Goal: Information Seeking & Learning: Learn about a topic

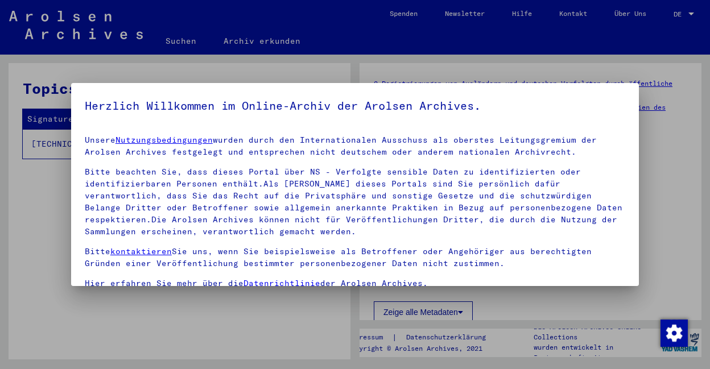
scroll to position [71, 0]
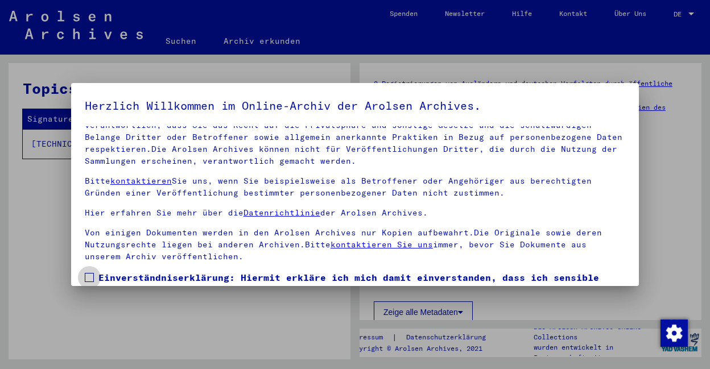
click at [87, 278] on span at bounding box center [89, 277] width 9 height 9
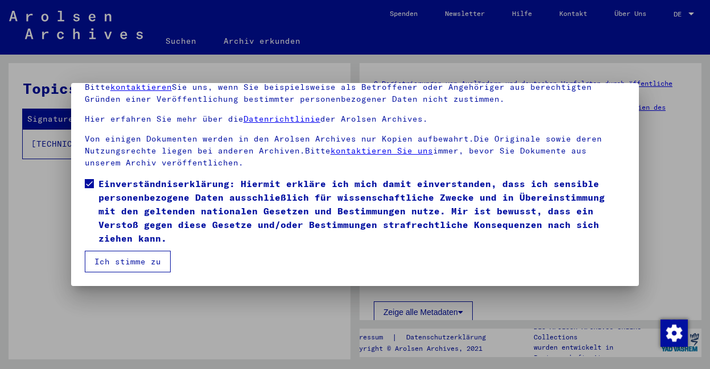
click at [139, 262] on button "Ich stimme zu" at bounding box center [128, 262] width 86 height 22
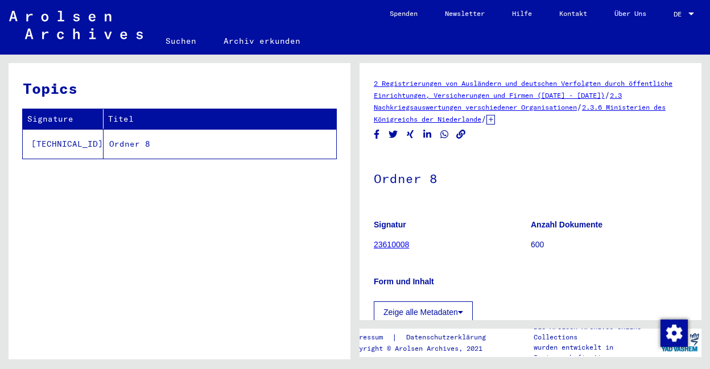
click at [177, 38] on link "Suchen" at bounding box center [181, 40] width 58 height 27
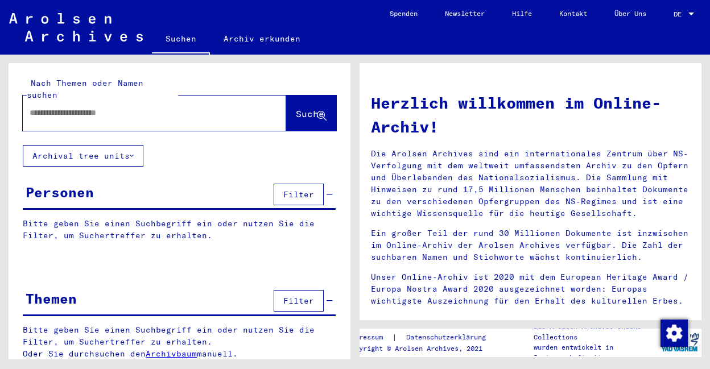
click at [134, 107] on input "text" at bounding box center [141, 113] width 222 height 12
type input "**********"
click at [297, 96] on button "Suche" at bounding box center [311, 113] width 50 height 35
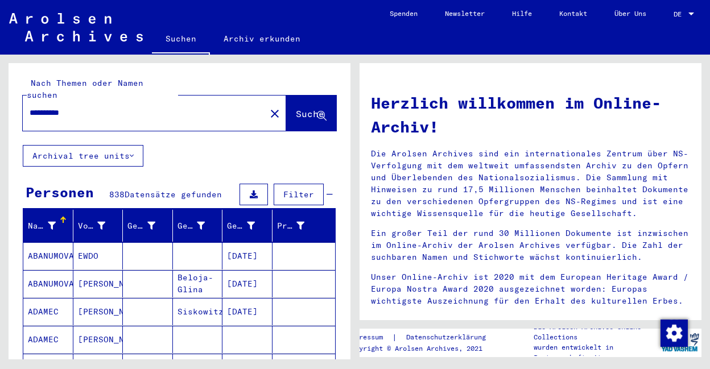
scroll to position [322, 0]
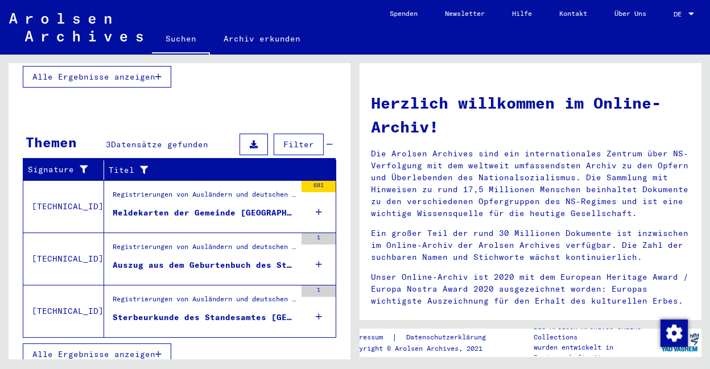
click at [162, 350] on icon "button" at bounding box center [158, 354] width 6 height 8
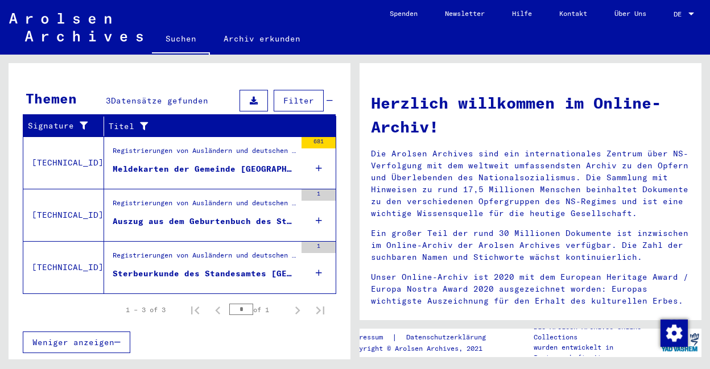
scroll to position [148, 0]
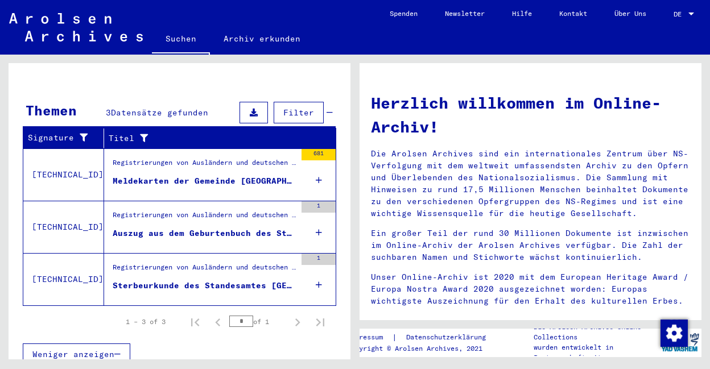
click at [307, 177] on mat-cell at bounding box center [303, 190] width 63 height 27
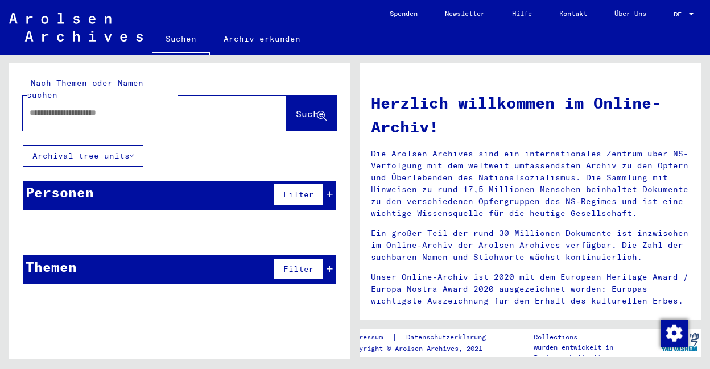
click at [68, 107] on input "text" at bounding box center [141, 113] width 222 height 12
type input "**********"
click at [301, 108] on span "Suche" at bounding box center [310, 113] width 28 height 11
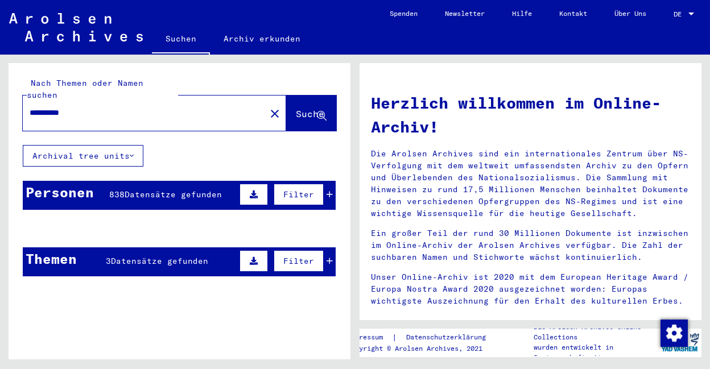
click at [181, 189] on span "Datensätze gefunden" at bounding box center [173, 194] width 97 height 10
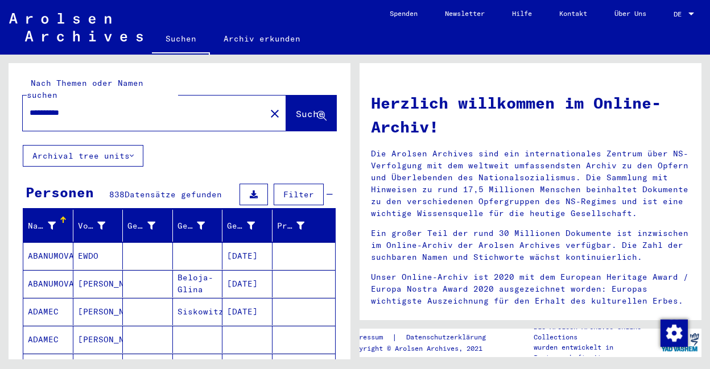
click at [151, 305] on mat-cell at bounding box center [148, 311] width 50 height 27
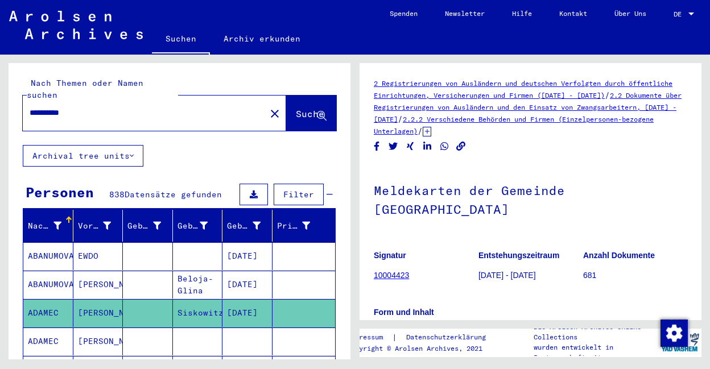
click at [177, 271] on mat-cell "Beloja-Glina" at bounding box center [198, 285] width 50 height 28
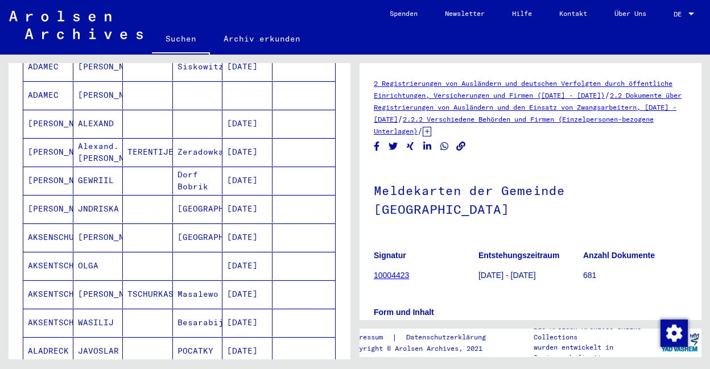
scroll to position [493, 0]
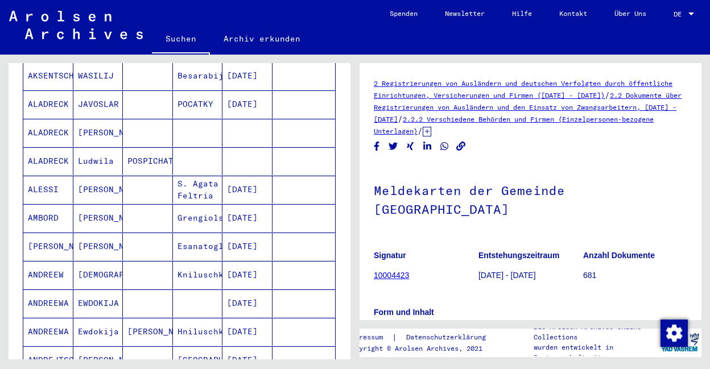
click at [179, 266] on mat-cell "Kniluschka" at bounding box center [198, 275] width 50 height 28
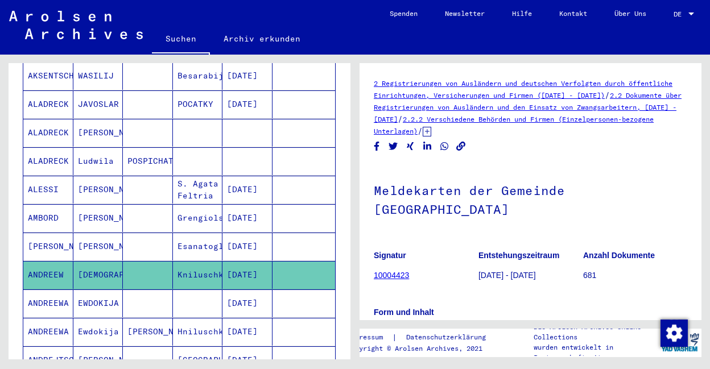
click at [185, 292] on mat-cell at bounding box center [198, 303] width 50 height 28
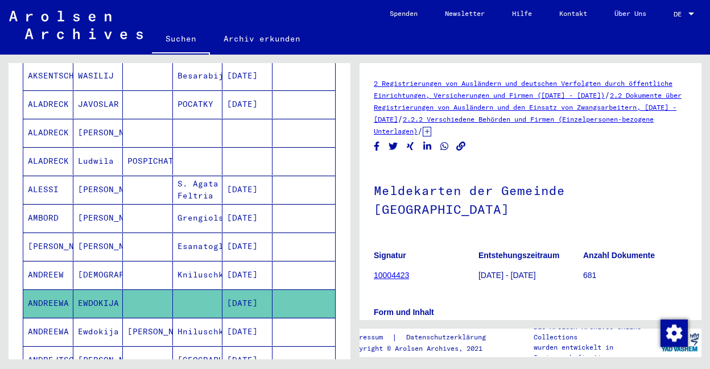
click at [190, 318] on mat-cell "Hniluschka" at bounding box center [198, 332] width 50 height 28
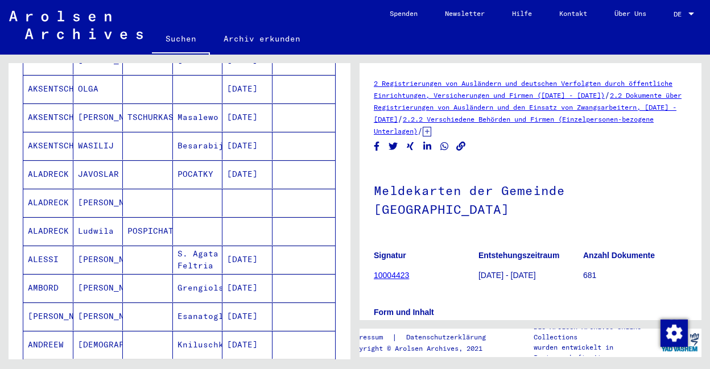
scroll to position [670, 0]
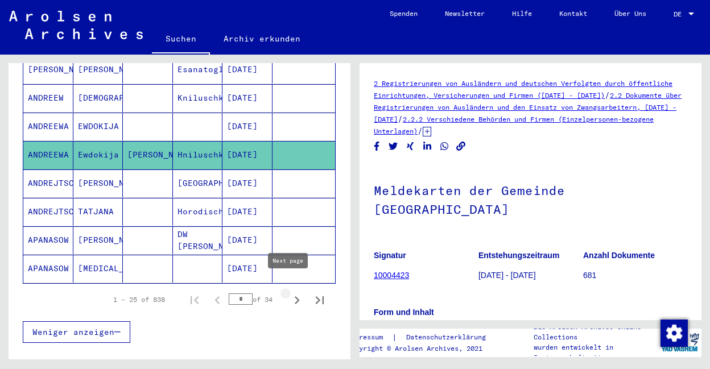
click at [295, 296] on icon "Next page" at bounding box center [297, 300] width 5 height 8
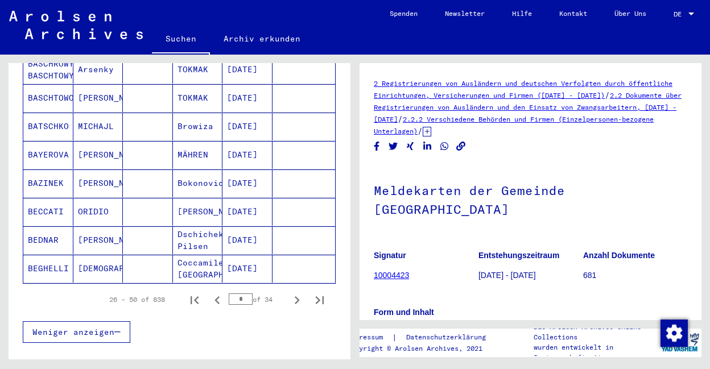
click at [257, 258] on mat-cell "[DATE]" at bounding box center [247, 269] width 50 height 28
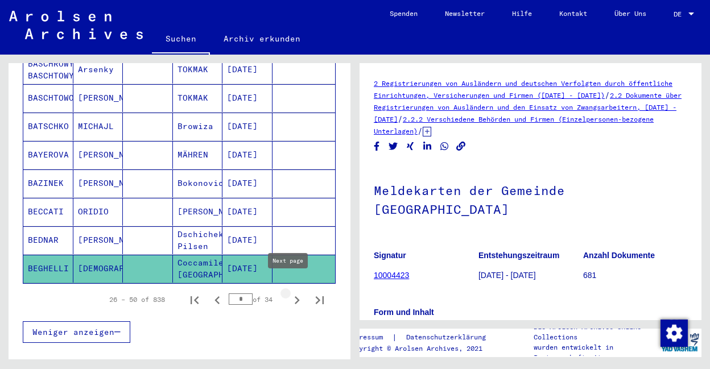
click at [289, 292] on icon "Next page" at bounding box center [297, 300] width 16 height 16
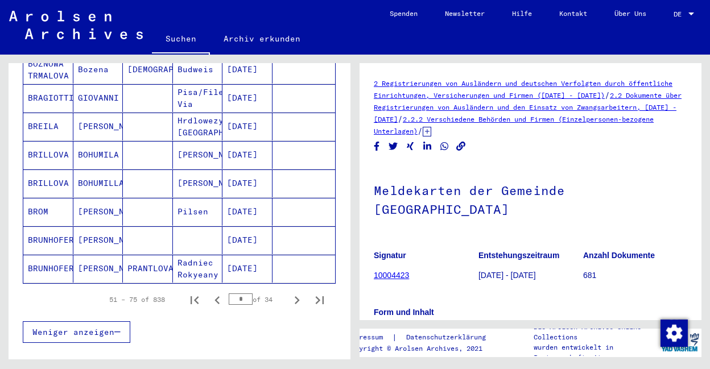
drag, startPoint x: 238, startPoint y: 289, endPoint x: 227, endPoint y: 287, distance: 10.9
click at [229, 293] on input "*" at bounding box center [241, 298] width 24 height 11
type input "**"
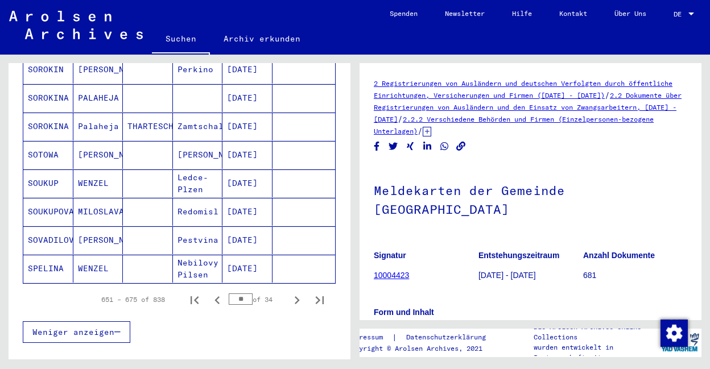
click at [183, 261] on mat-cell "Nebilovy Pilsen" at bounding box center [198, 269] width 50 height 28
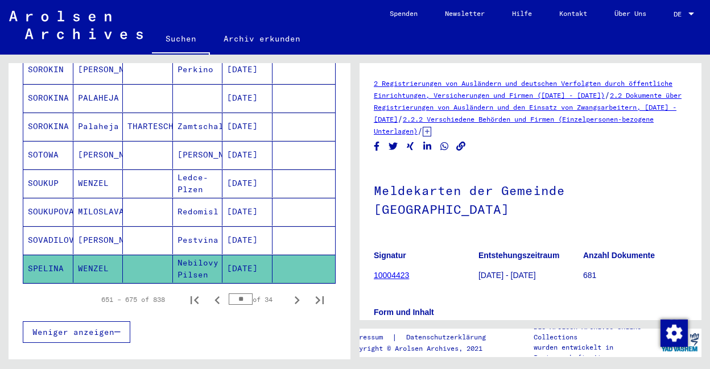
click at [201, 234] on mat-cell "Pestvina" at bounding box center [198, 240] width 50 height 28
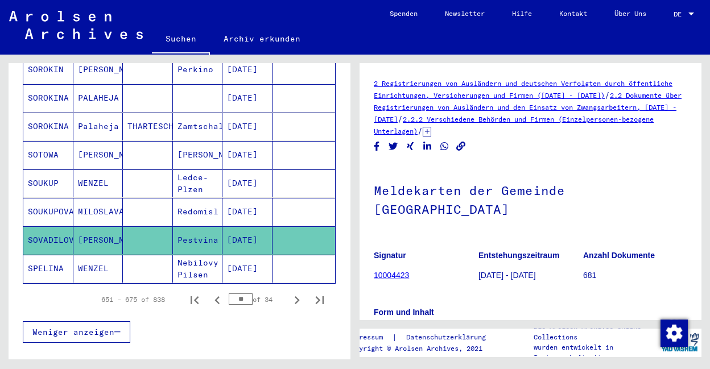
scroll to position [423, 0]
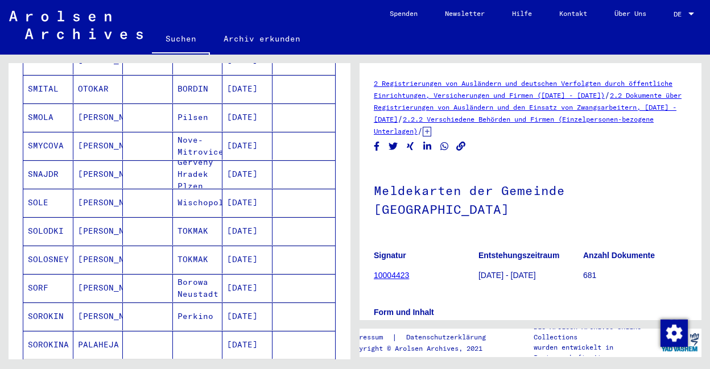
click at [162, 220] on mat-cell at bounding box center [148, 231] width 50 height 28
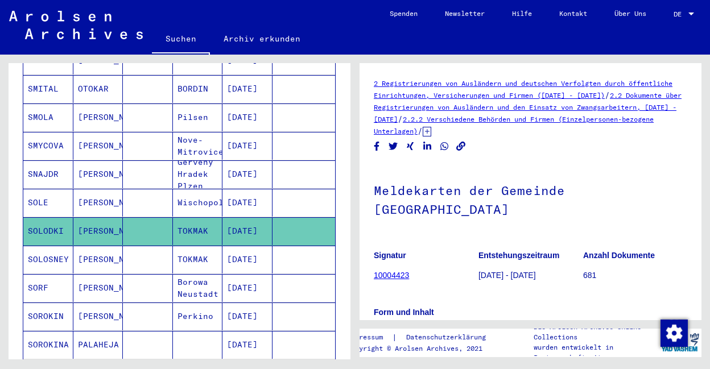
click at [187, 274] on mat-cell "Borowa Neustadt" at bounding box center [198, 288] width 50 height 28
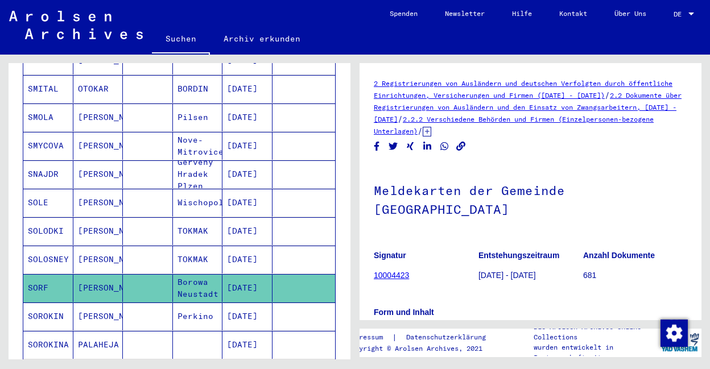
click at [197, 303] on mat-cell "Perkino" at bounding box center [198, 317] width 50 height 28
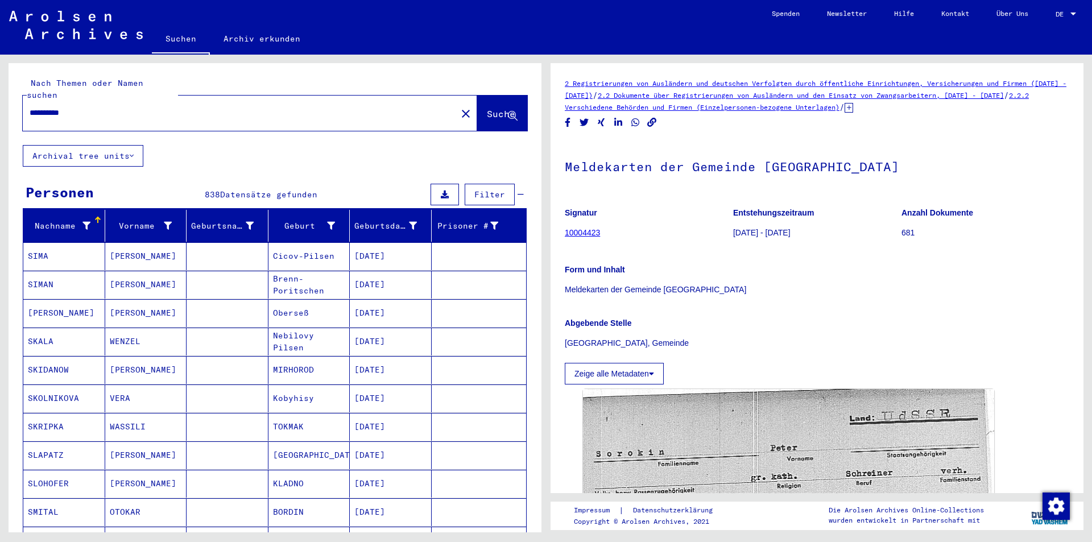
click at [264, 35] on link "Archiv erkunden" at bounding box center [262, 38] width 104 height 27
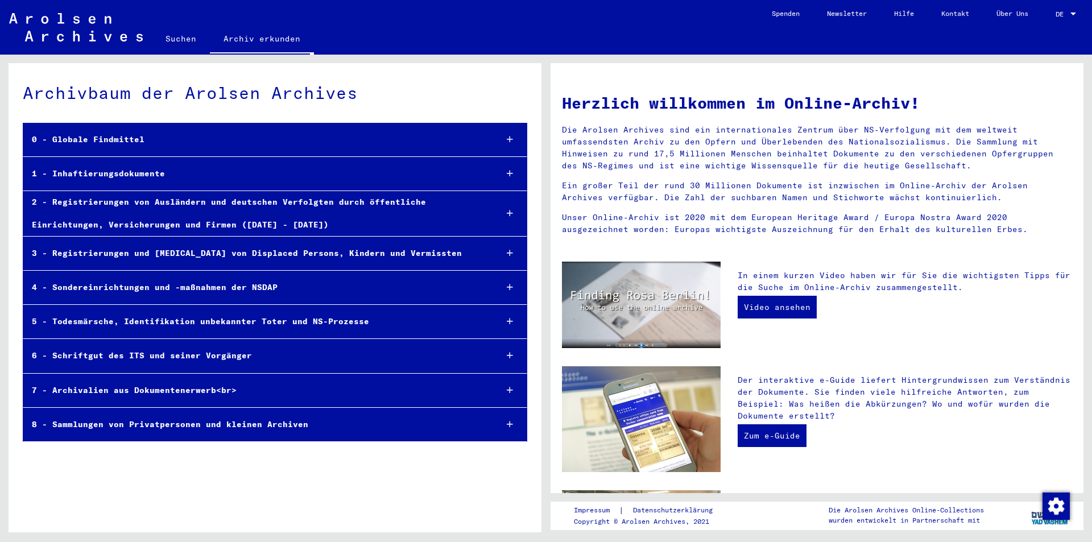
click at [247, 225] on div "2 - Registrierungen von Ausländern und deutschen Verfolgten durch öffentliche E…" at bounding box center [255, 213] width 464 height 44
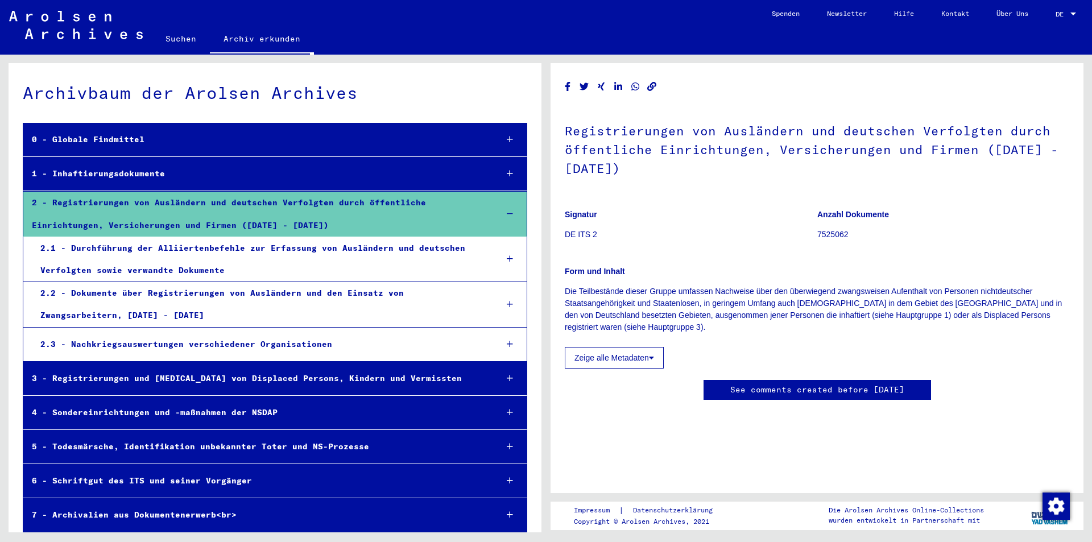
click at [507, 261] on icon at bounding box center [510, 259] width 6 height 8
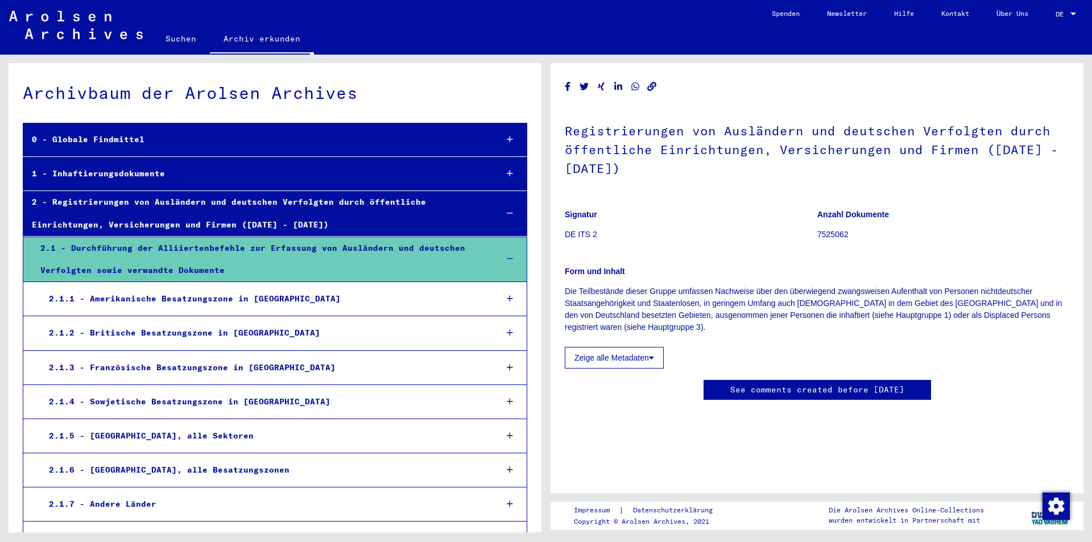
click at [498, 297] on div at bounding box center [510, 299] width 33 height 34
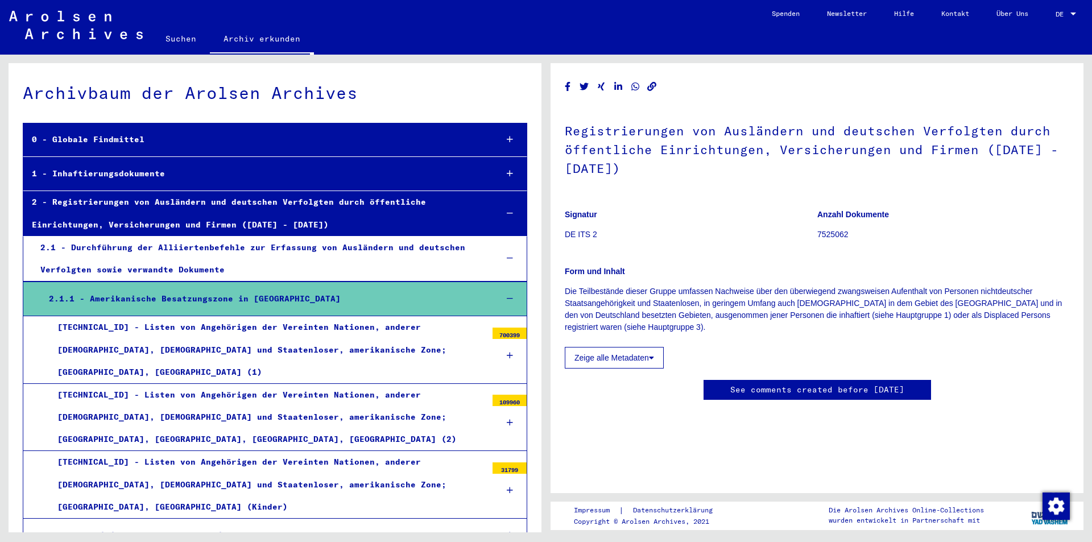
click at [507, 351] on icon at bounding box center [510, 355] width 6 height 8
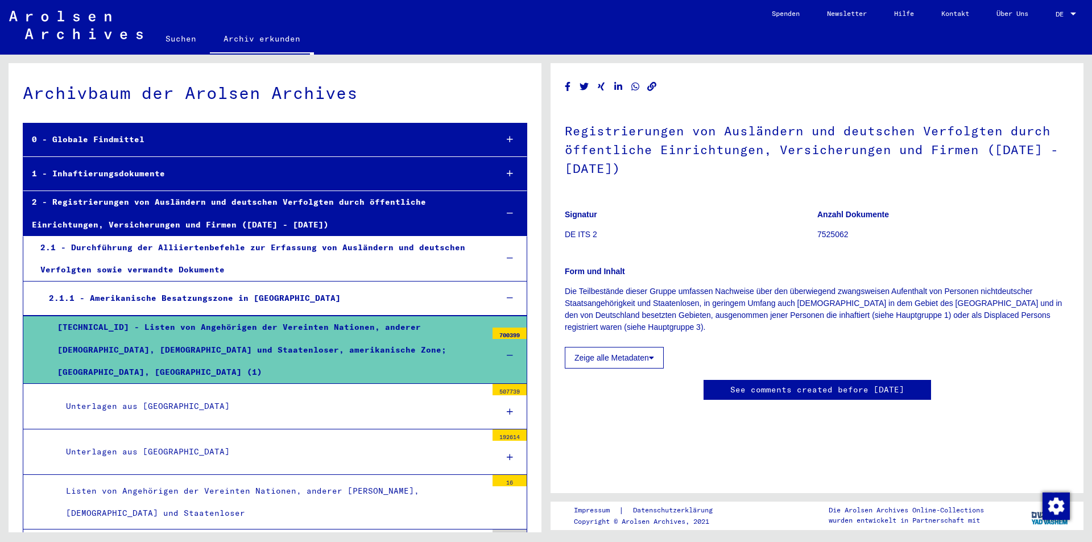
click at [507, 368] on icon at bounding box center [510, 412] width 6 height 8
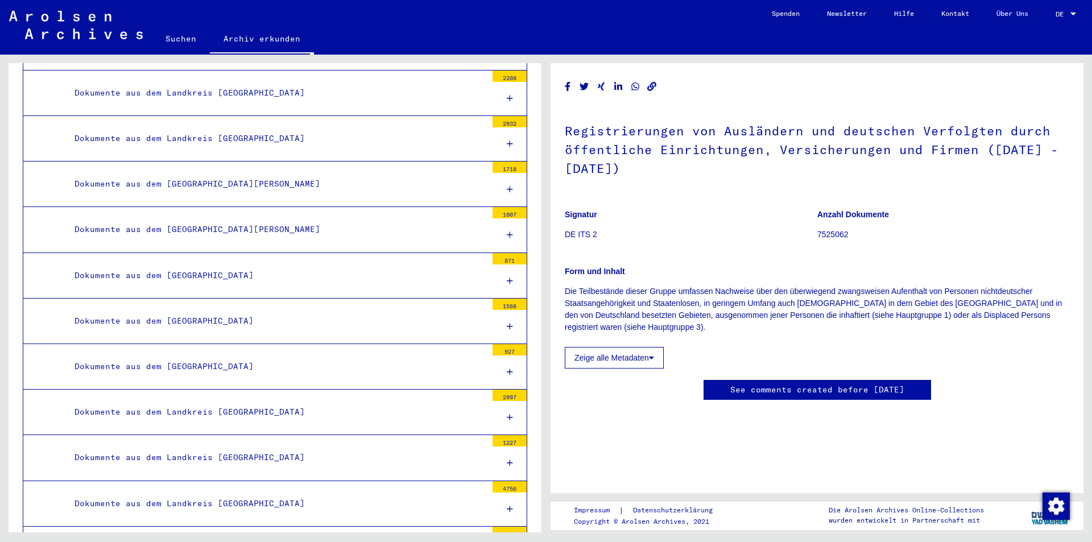
scroll to position [4436, 0]
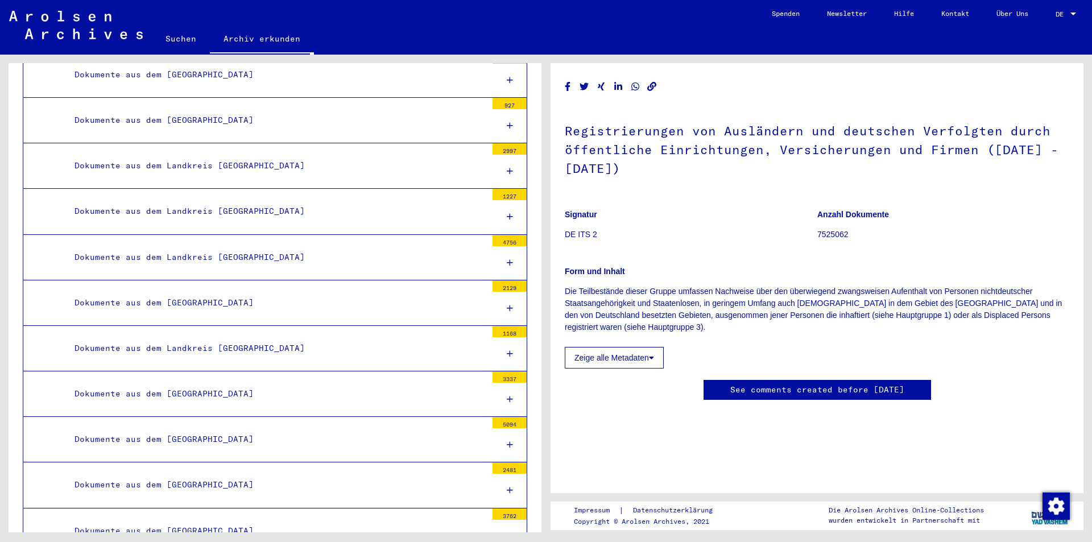
click at [238, 368] on div "Dokumente aus dem [GEOGRAPHIC_DATA]" at bounding box center [276, 531] width 421 height 22
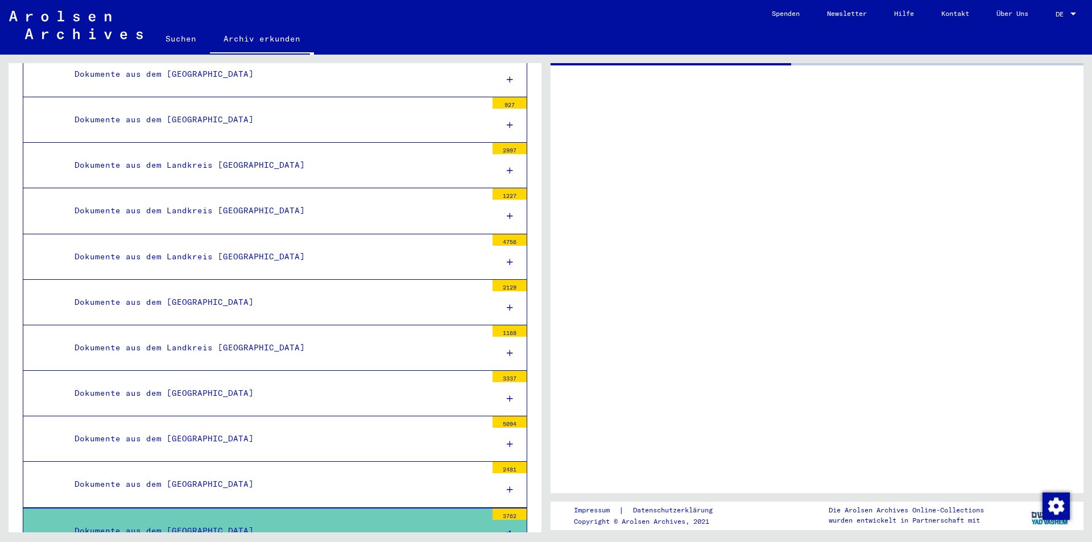
scroll to position [4435, 0]
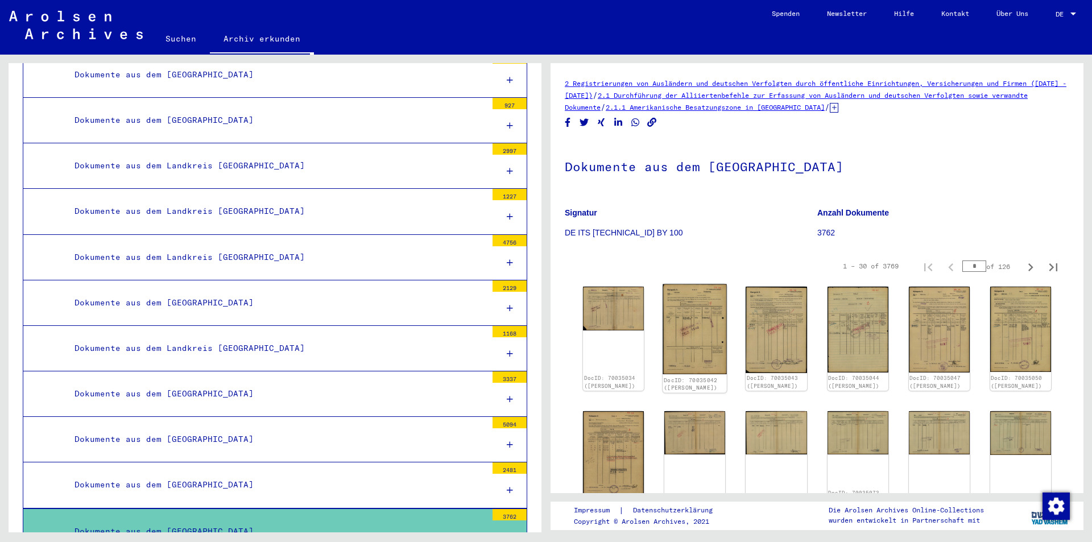
click at [703, 353] on img at bounding box center [694, 329] width 64 height 90
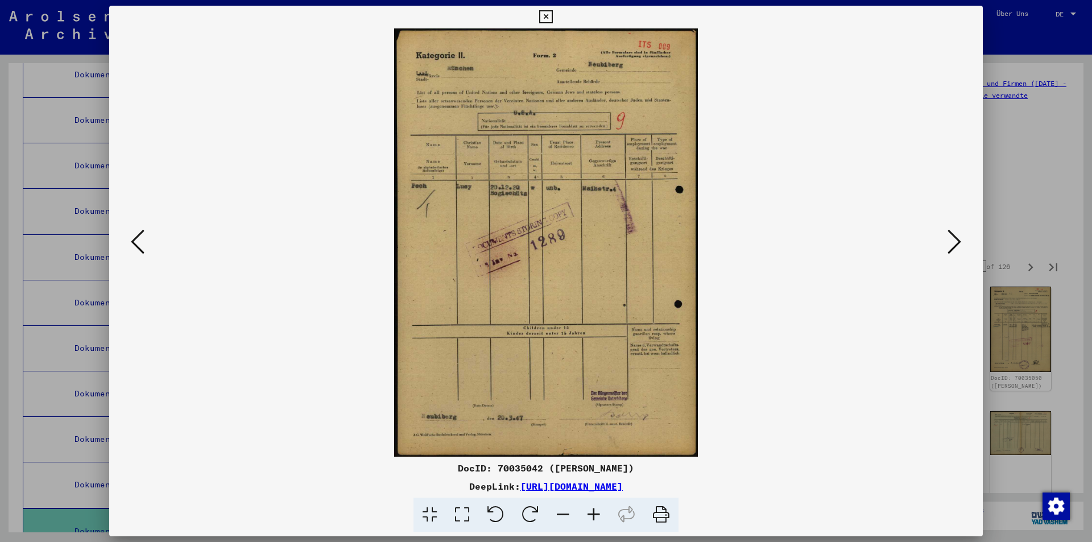
click at [520, 368] on link "[URL][DOMAIN_NAME]" at bounding box center [571, 486] width 102 height 11
click at [553, 368] on link "[URL][DOMAIN_NAME]" at bounding box center [571, 486] width 102 height 11
